Goal: Task Accomplishment & Management: Use online tool/utility

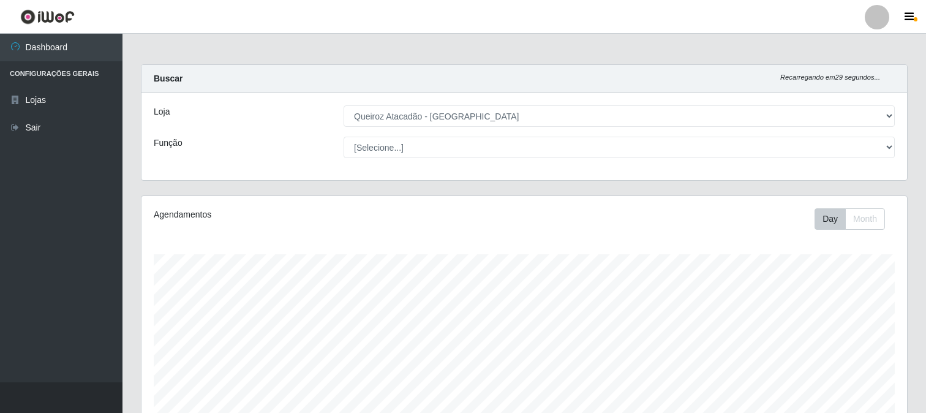
select select "464"
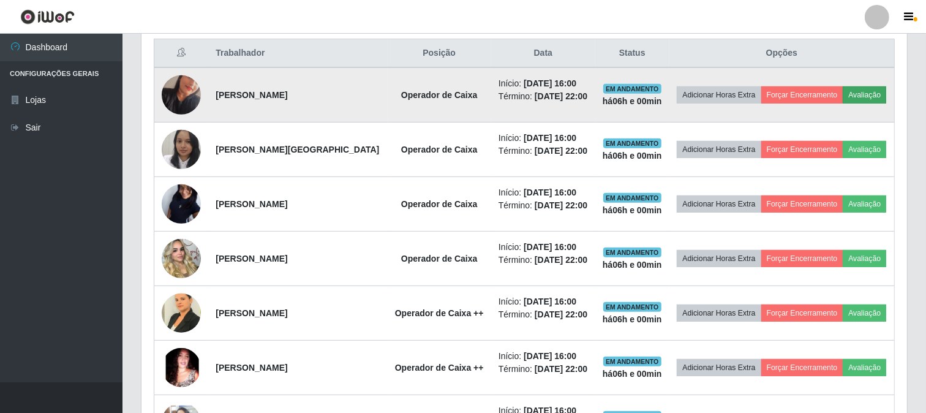
scroll to position [674, 0]
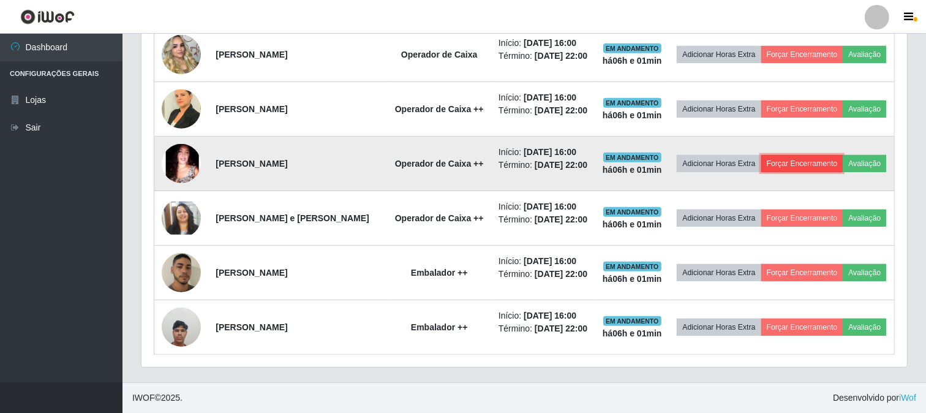
click at [792, 164] on button "Forçar Encerramento" at bounding box center [803, 163] width 82 height 17
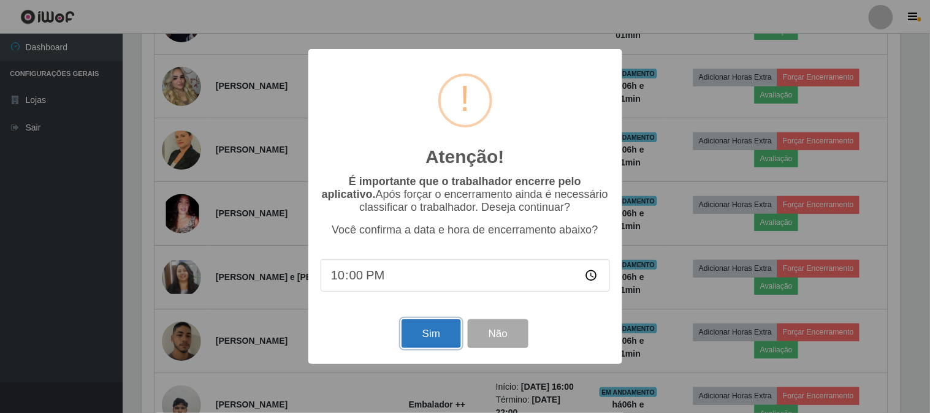
click at [430, 331] on button "Sim" at bounding box center [430, 333] width 59 height 29
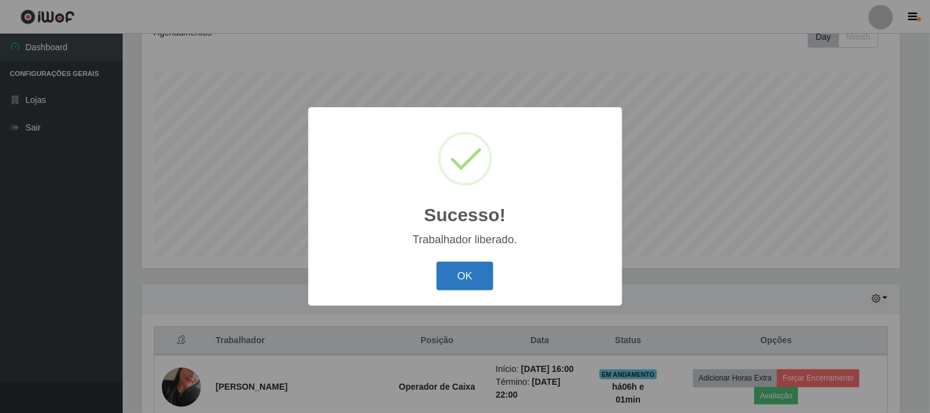
click at [475, 282] on button "OK" at bounding box center [464, 276] width 57 height 29
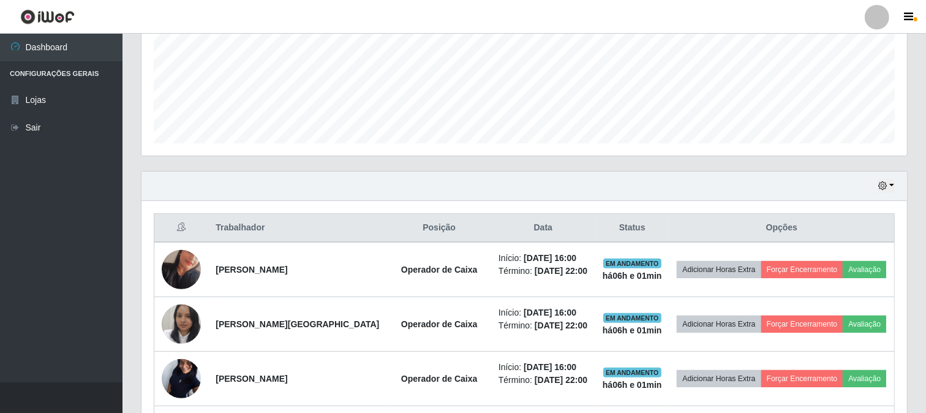
scroll to position [319, 0]
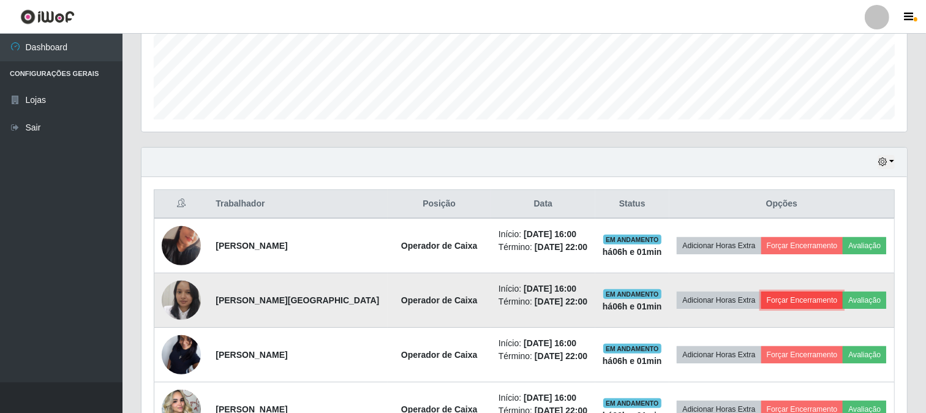
click at [828, 301] on button "Forçar Encerramento" at bounding box center [803, 300] width 82 height 17
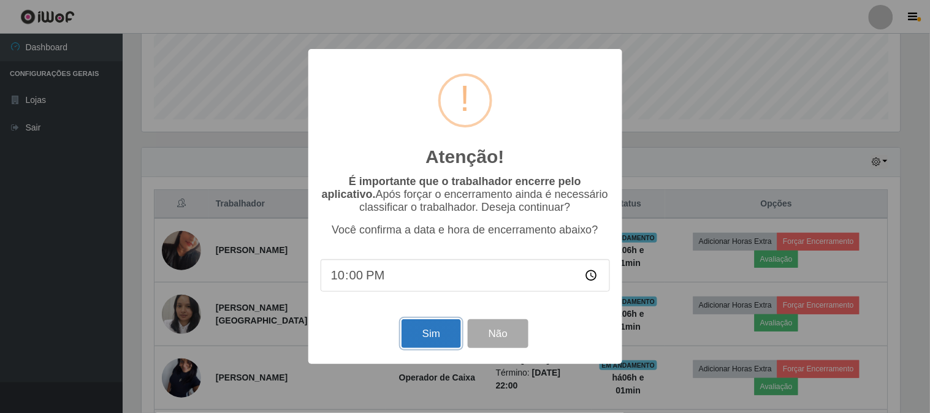
click at [425, 329] on button "Sim" at bounding box center [430, 333] width 59 height 29
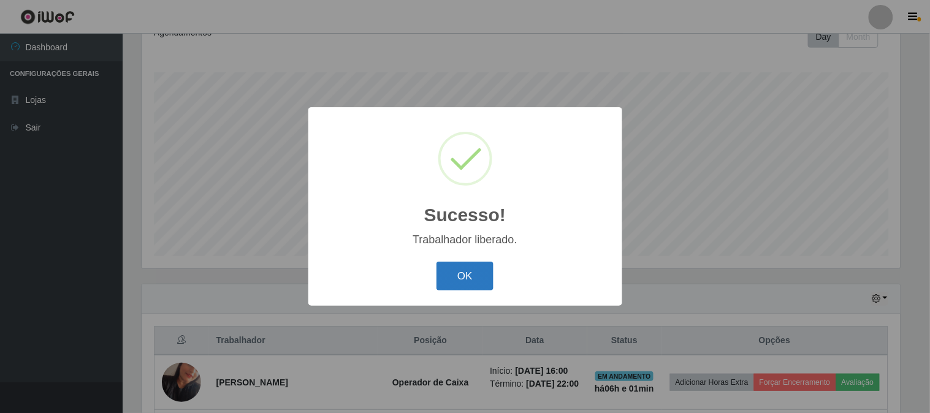
click at [444, 276] on button "OK" at bounding box center [464, 276] width 57 height 29
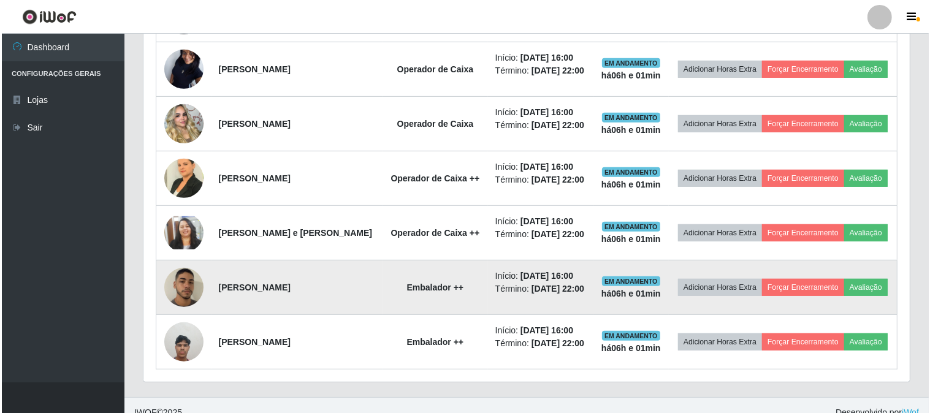
scroll to position [565, 0]
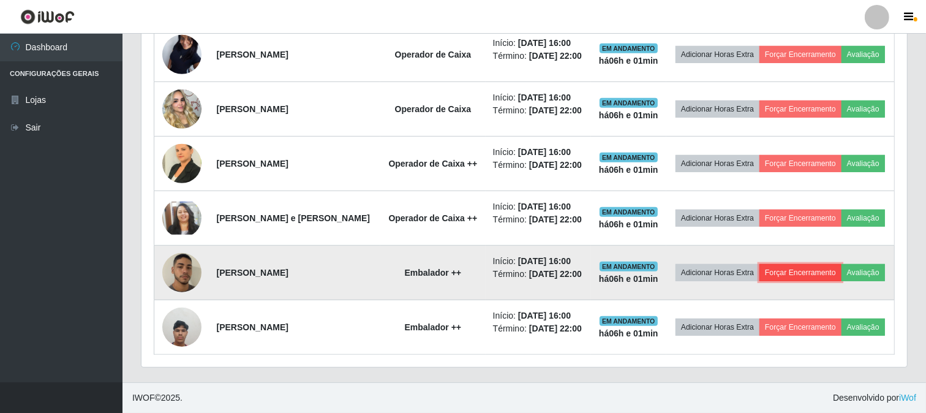
click at [789, 273] on button "Forçar Encerramento" at bounding box center [801, 272] width 82 height 17
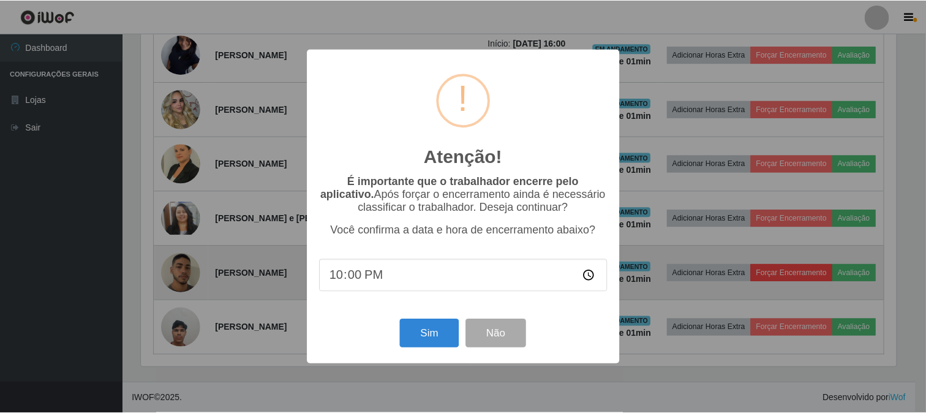
scroll to position [254, 758]
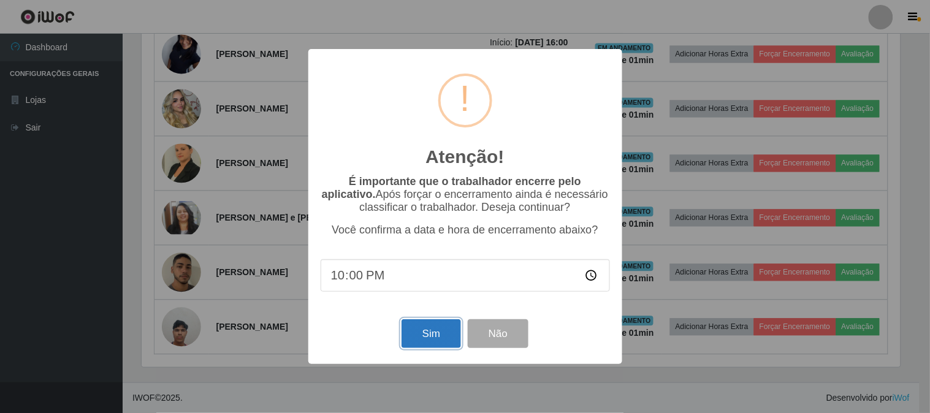
click at [445, 332] on button "Sim" at bounding box center [430, 333] width 59 height 29
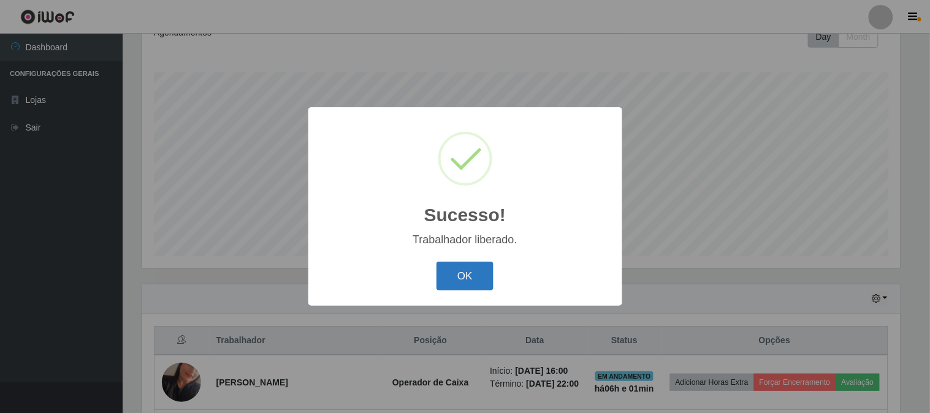
click at [471, 287] on button "OK" at bounding box center [464, 276] width 57 height 29
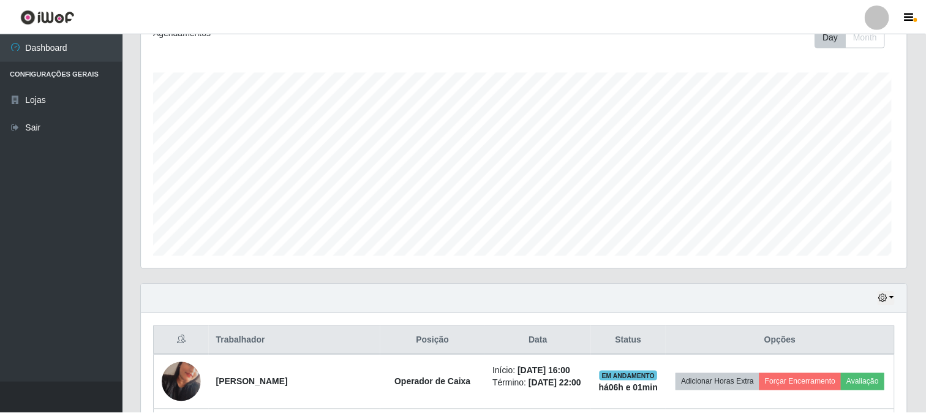
scroll to position [0, 0]
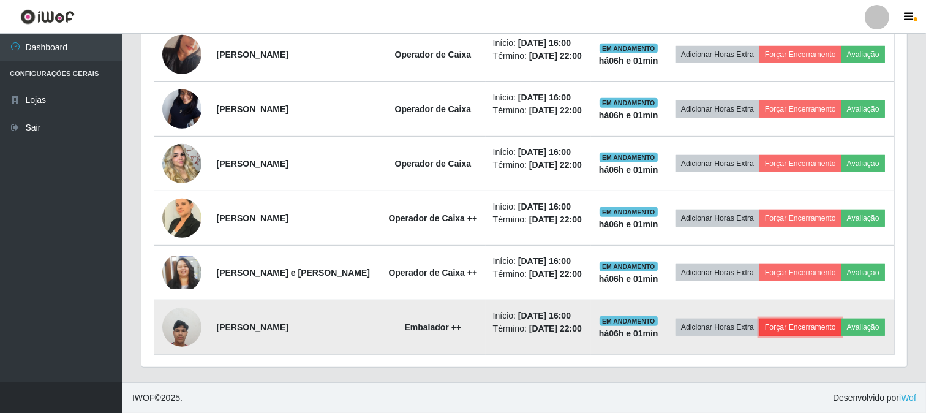
click at [794, 333] on button "Forçar Encerramento" at bounding box center [801, 327] width 82 height 17
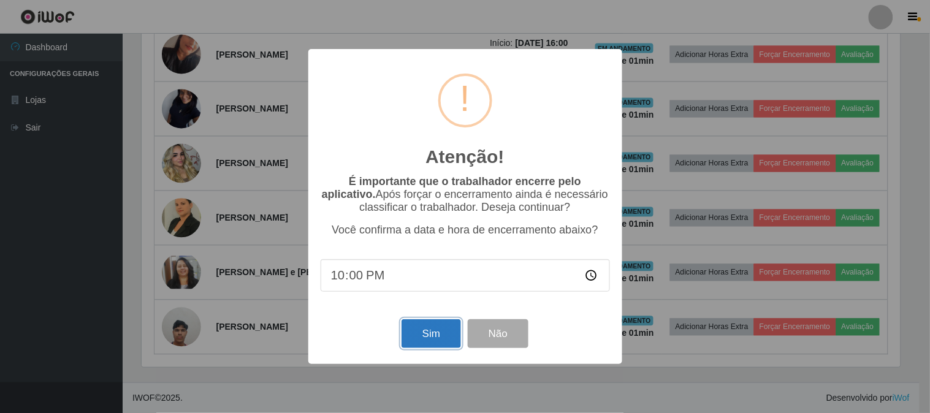
click at [431, 329] on button "Sim" at bounding box center [430, 333] width 59 height 29
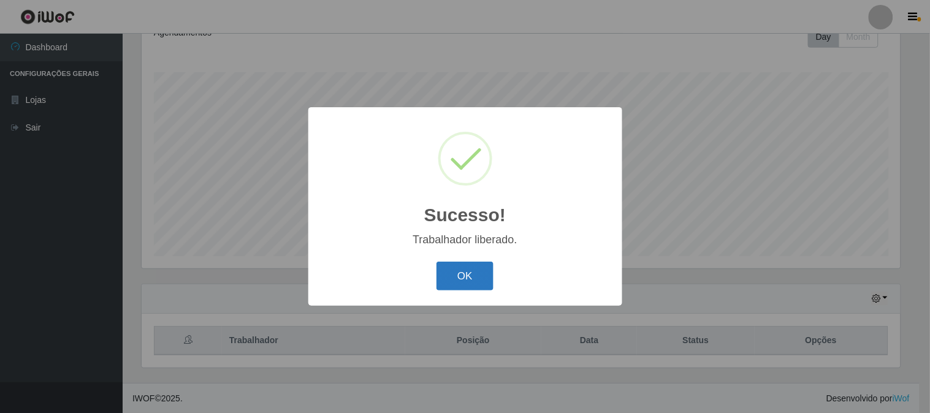
click at [480, 266] on button "OK" at bounding box center [464, 276] width 57 height 29
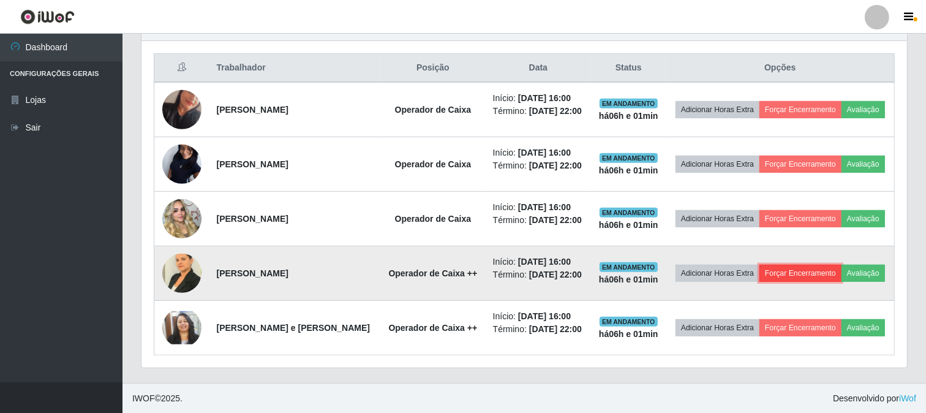
click at [791, 267] on button "Forçar Encerramento" at bounding box center [801, 273] width 82 height 17
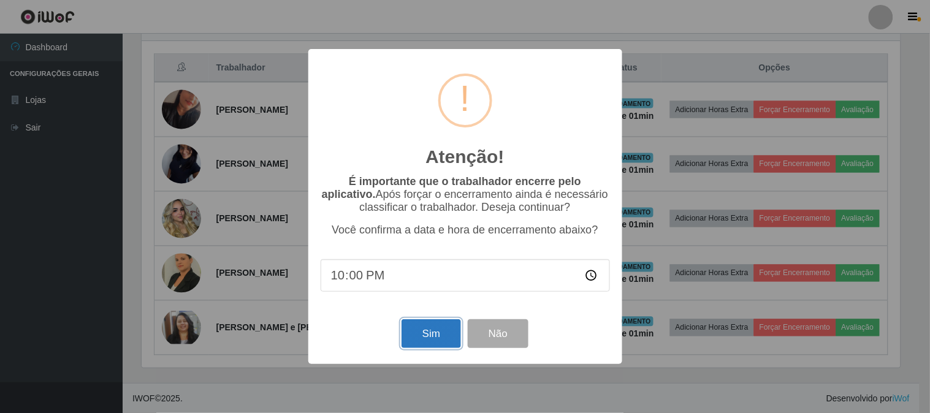
click at [449, 325] on button "Sim" at bounding box center [430, 333] width 59 height 29
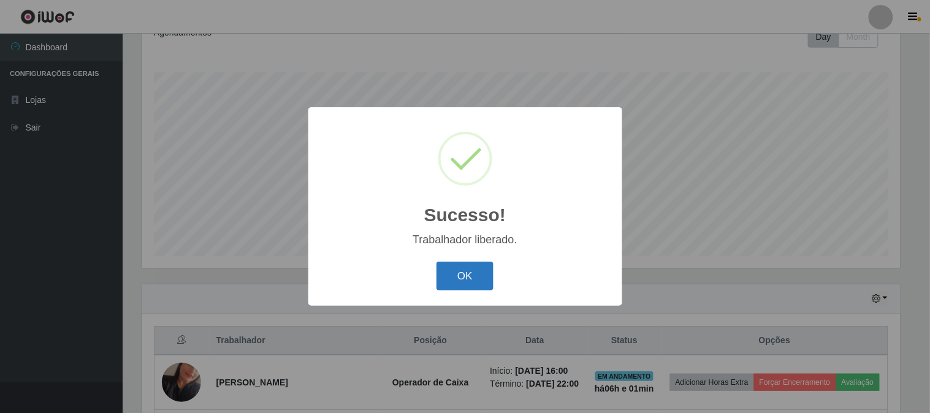
click at [449, 279] on button "OK" at bounding box center [464, 276] width 57 height 29
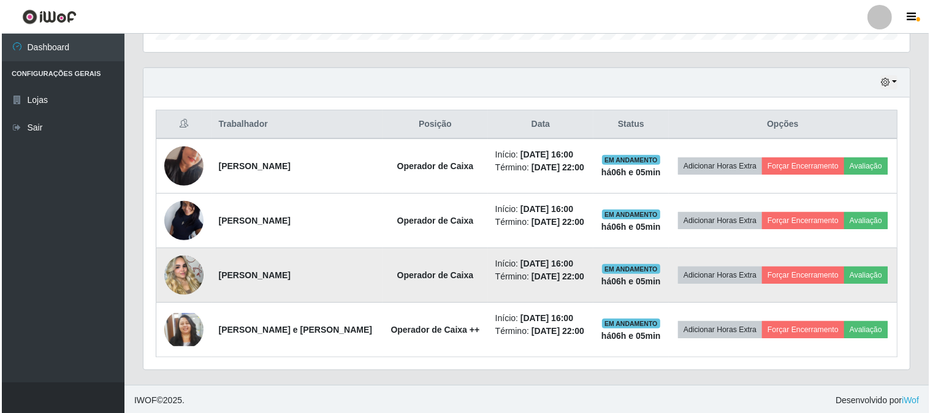
scroll to position [401, 0]
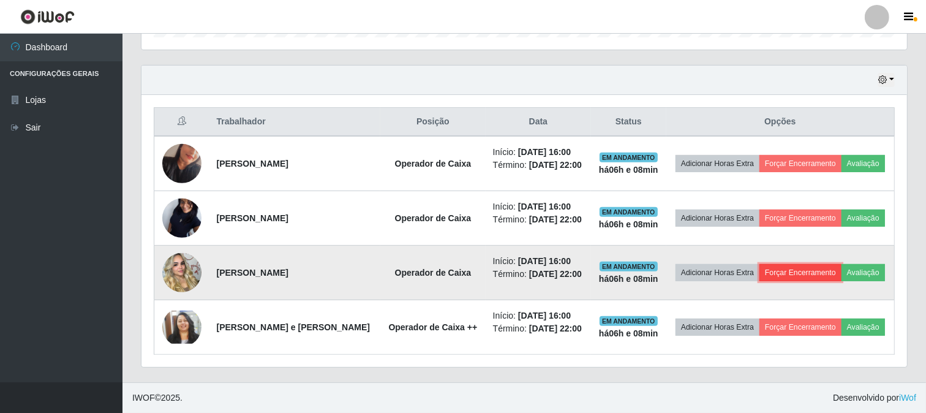
click at [782, 270] on button "Forçar Encerramento" at bounding box center [801, 272] width 82 height 17
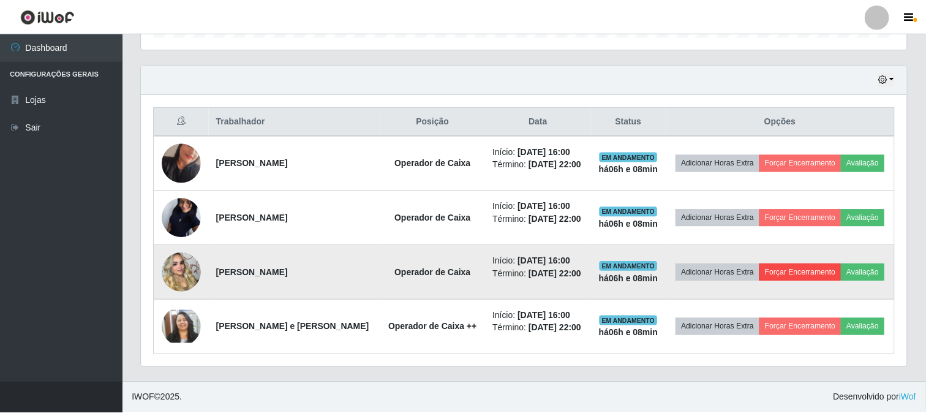
scroll to position [254, 758]
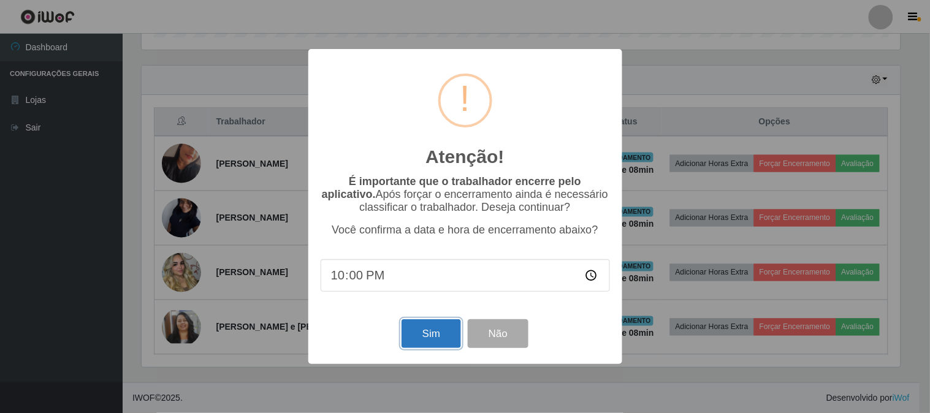
click at [427, 327] on button "Sim" at bounding box center [430, 333] width 59 height 29
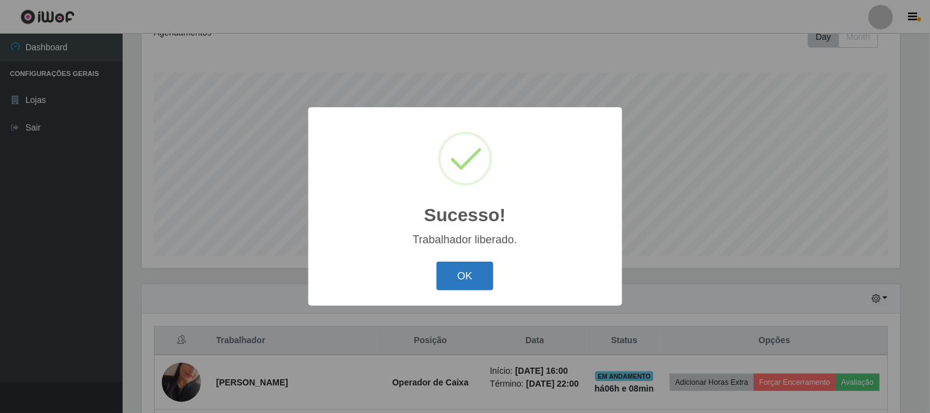
drag, startPoint x: 460, startPoint y: 284, endPoint x: 593, endPoint y: 249, distance: 137.5
click at [460, 284] on button "OK" at bounding box center [464, 276] width 57 height 29
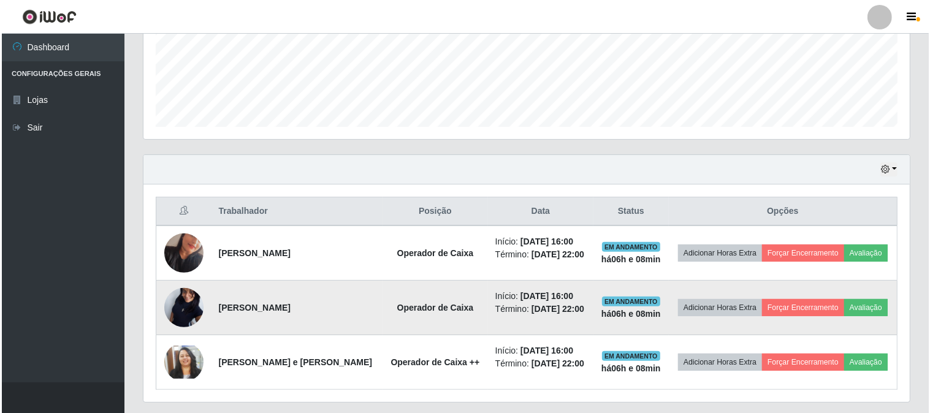
scroll to position [319, 0]
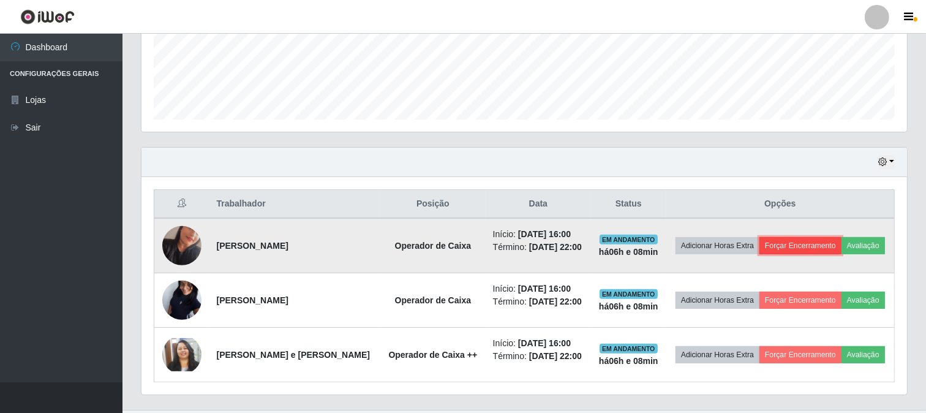
click at [792, 241] on button "Forçar Encerramento" at bounding box center [801, 245] width 82 height 17
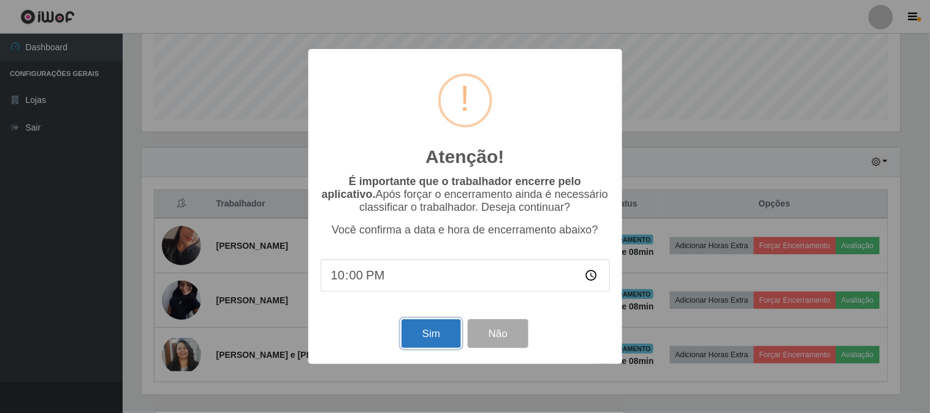
click at [418, 330] on button "Sim" at bounding box center [430, 333] width 59 height 29
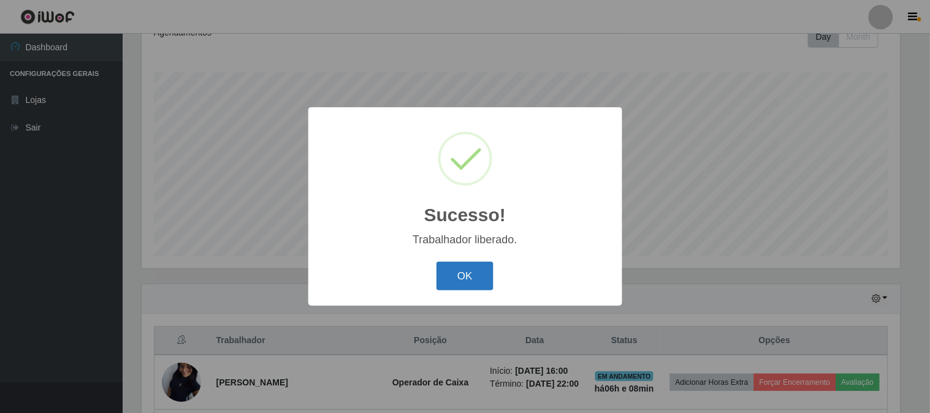
click at [452, 282] on button "OK" at bounding box center [464, 276] width 57 height 29
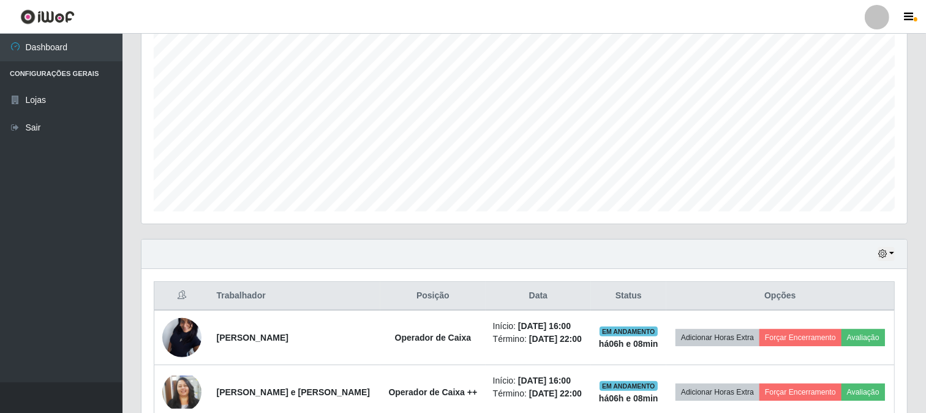
scroll to position [250, 0]
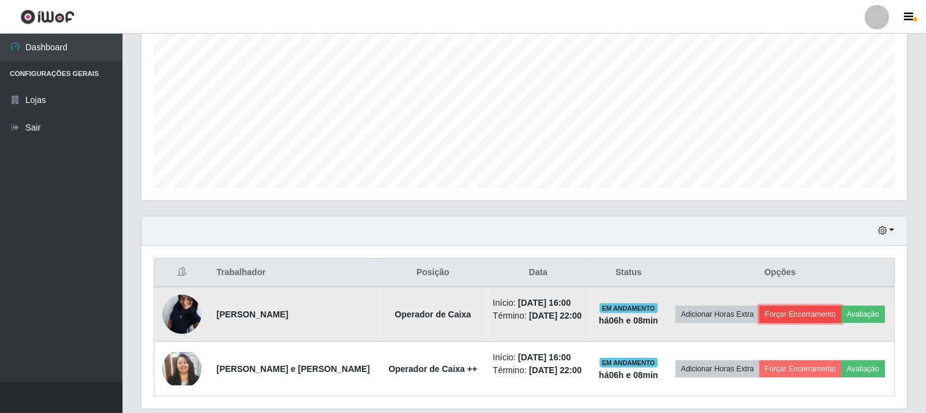
click at [822, 311] on button "Forçar Encerramento" at bounding box center [801, 314] width 82 height 17
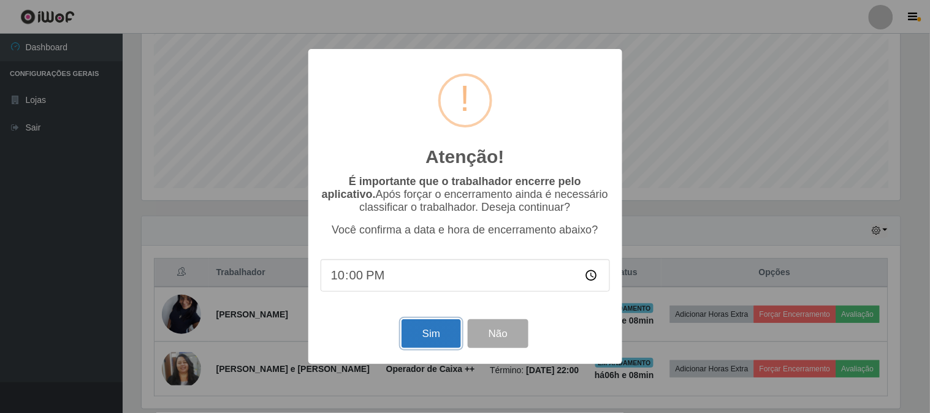
click at [433, 331] on button "Sim" at bounding box center [430, 333] width 59 height 29
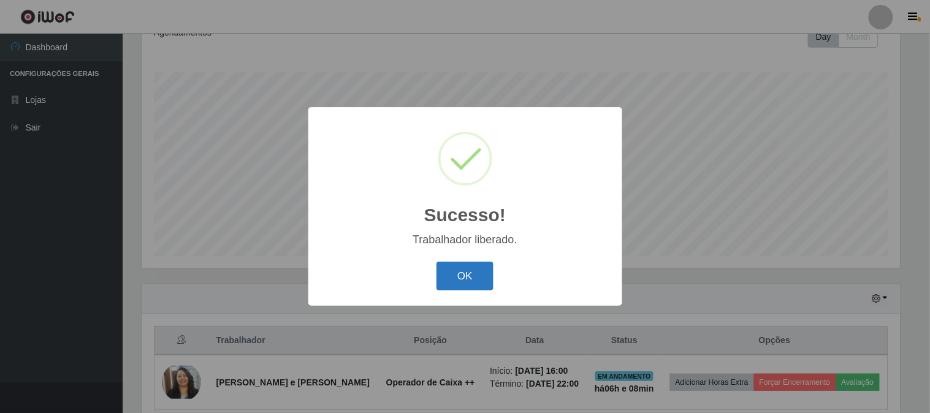
click at [471, 270] on button "OK" at bounding box center [464, 276] width 57 height 29
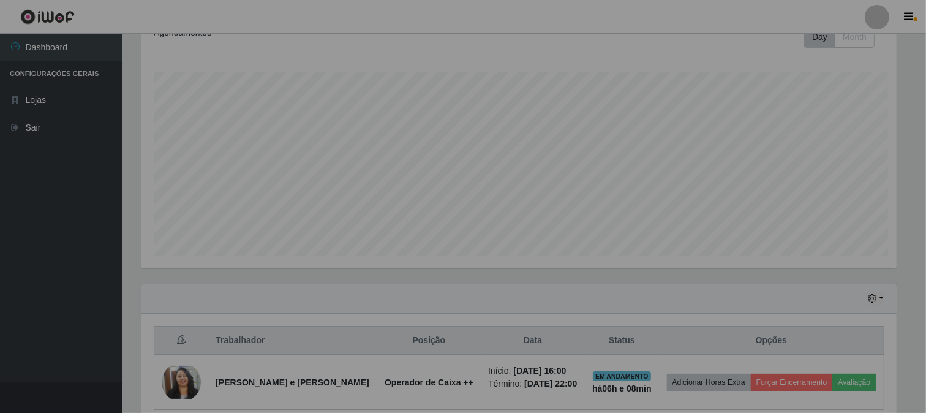
scroll to position [254, 766]
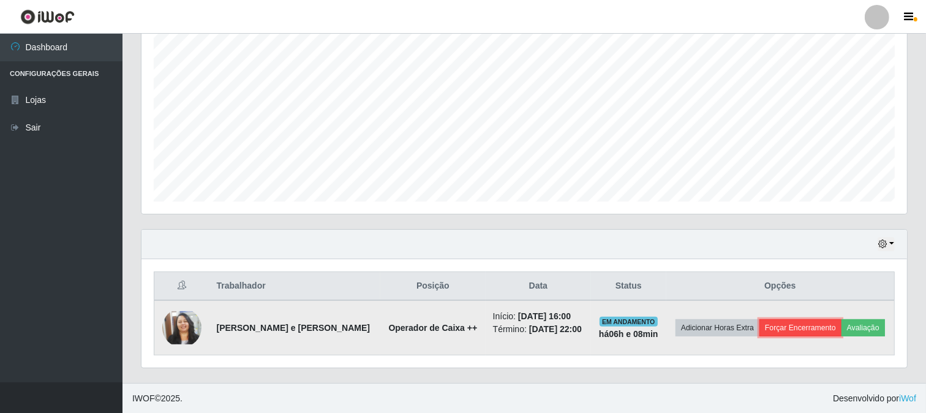
click at [798, 327] on button "Forçar Encerramento" at bounding box center [801, 327] width 82 height 17
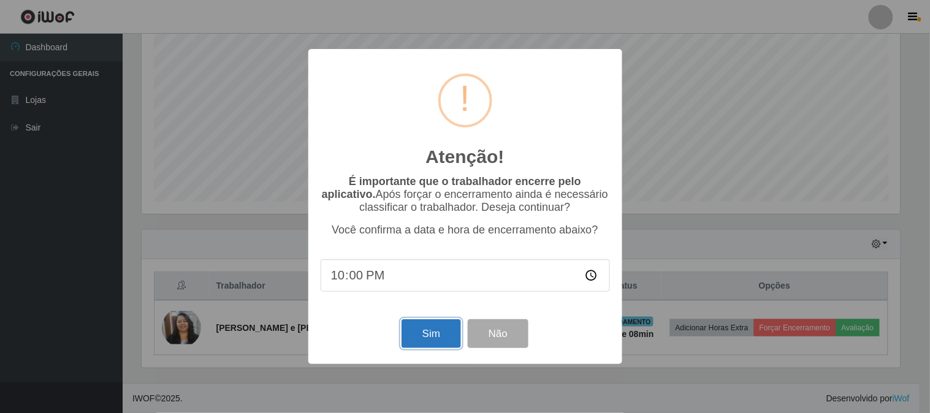
click at [419, 333] on button "Sim" at bounding box center [430, 333] width 59 height 29
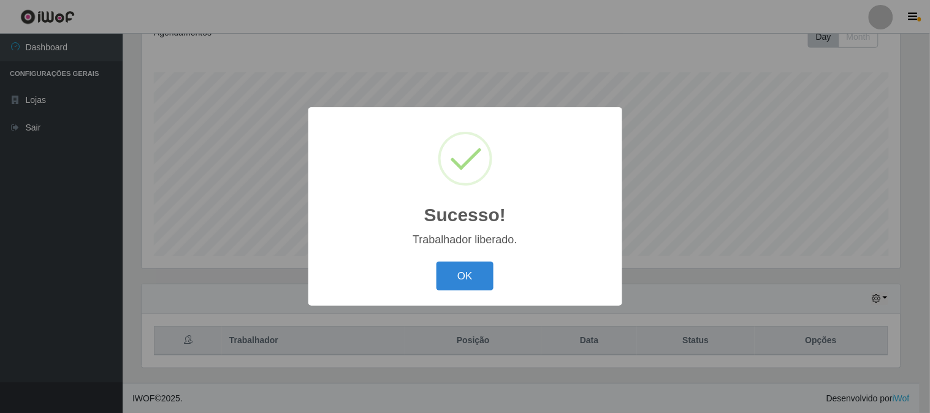
click at [436, 262] on button "OK" at bounding box center [464, 276] width 57 height 29
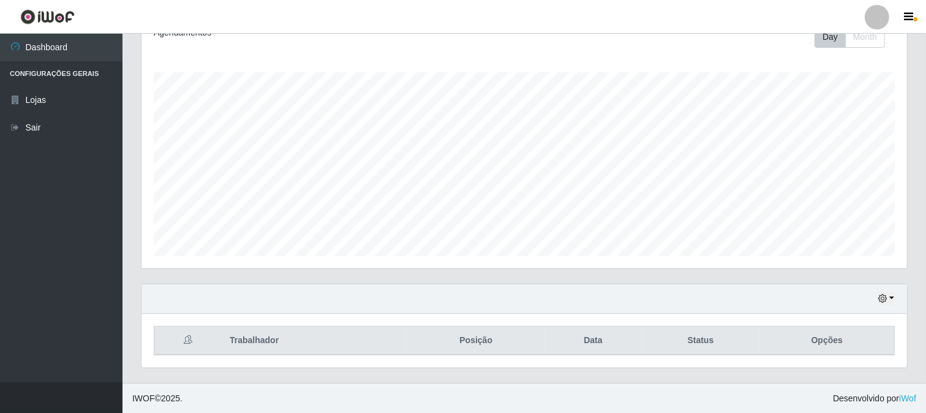
scroll to position [0, 0]
